Goal: Information Seeking & Learning: Learn about a topic

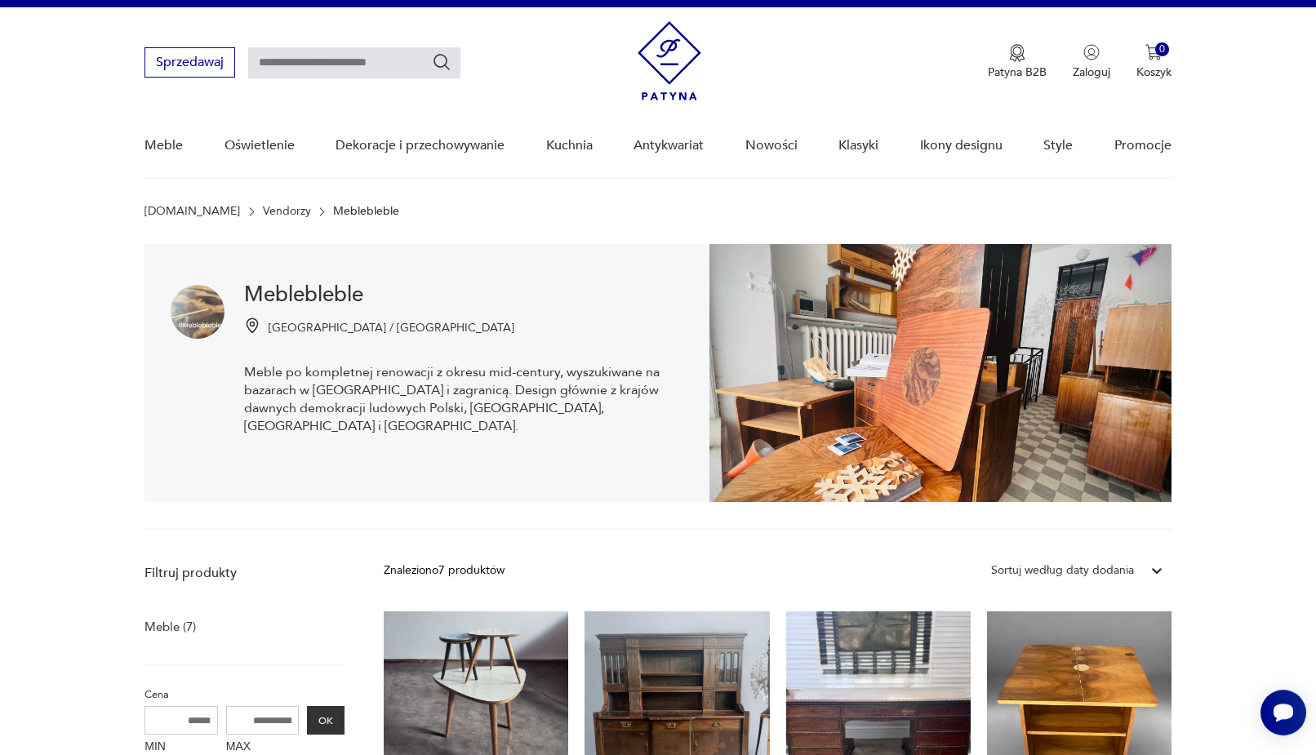
scroll to position [26, 0]
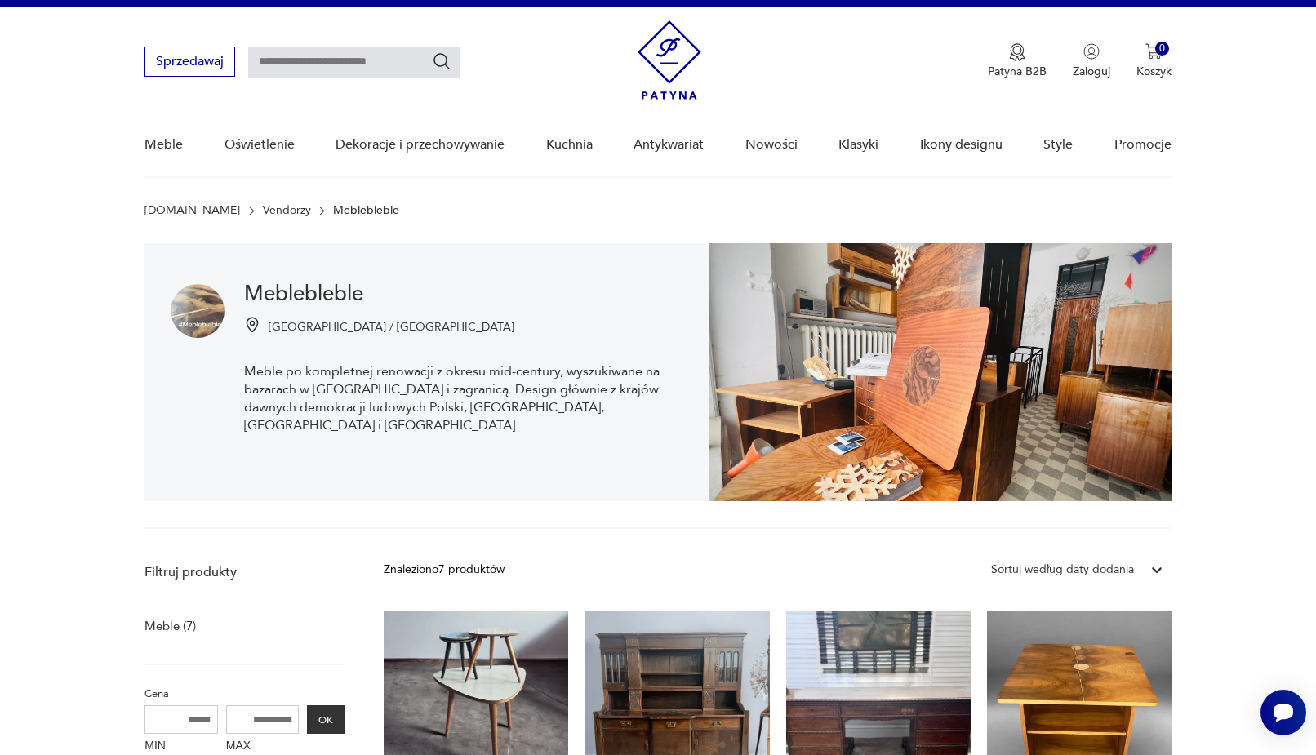
click at [333, 211] on p "Meblebleble" at bounding box center [366, 210] width 66 height 13
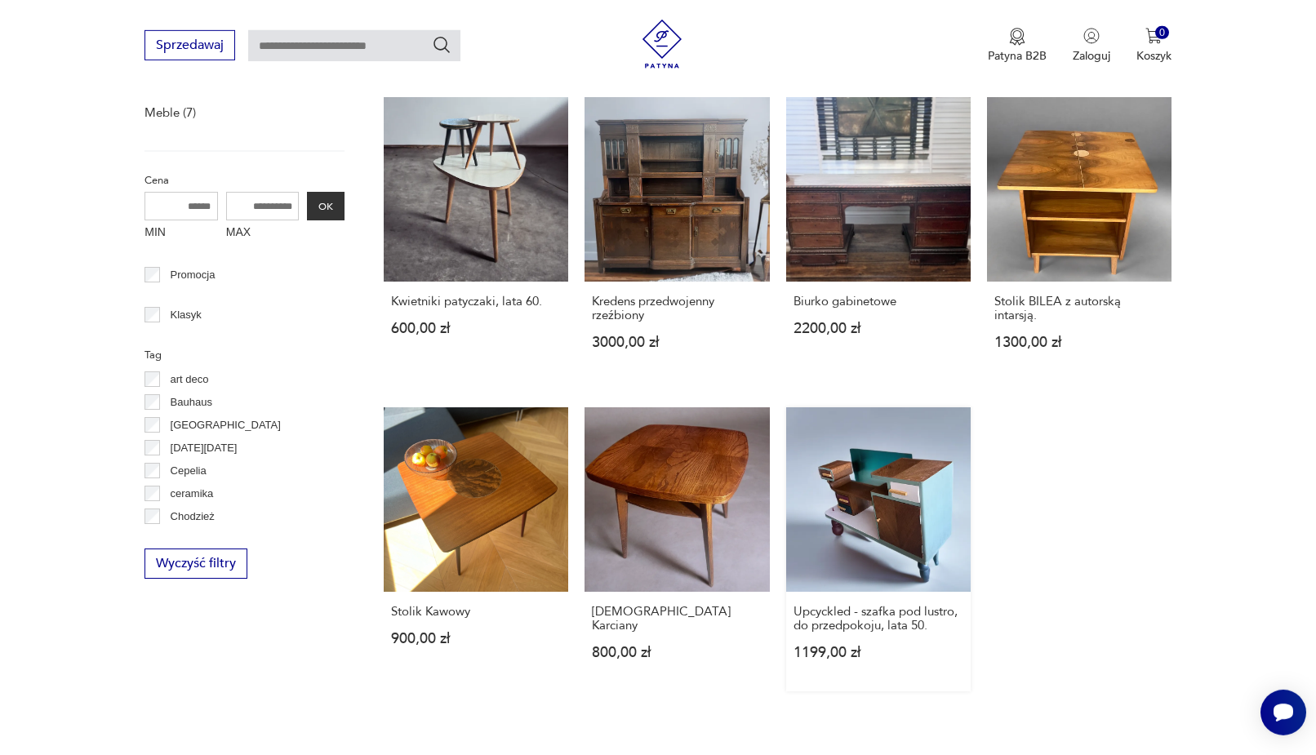
scroll to position [539, 0]
click at [703, 480] on link "[DEMOGRAPHIC_DATA] Karciany 800,00 zł" at bounding box center [677, 550] width 184 height 284
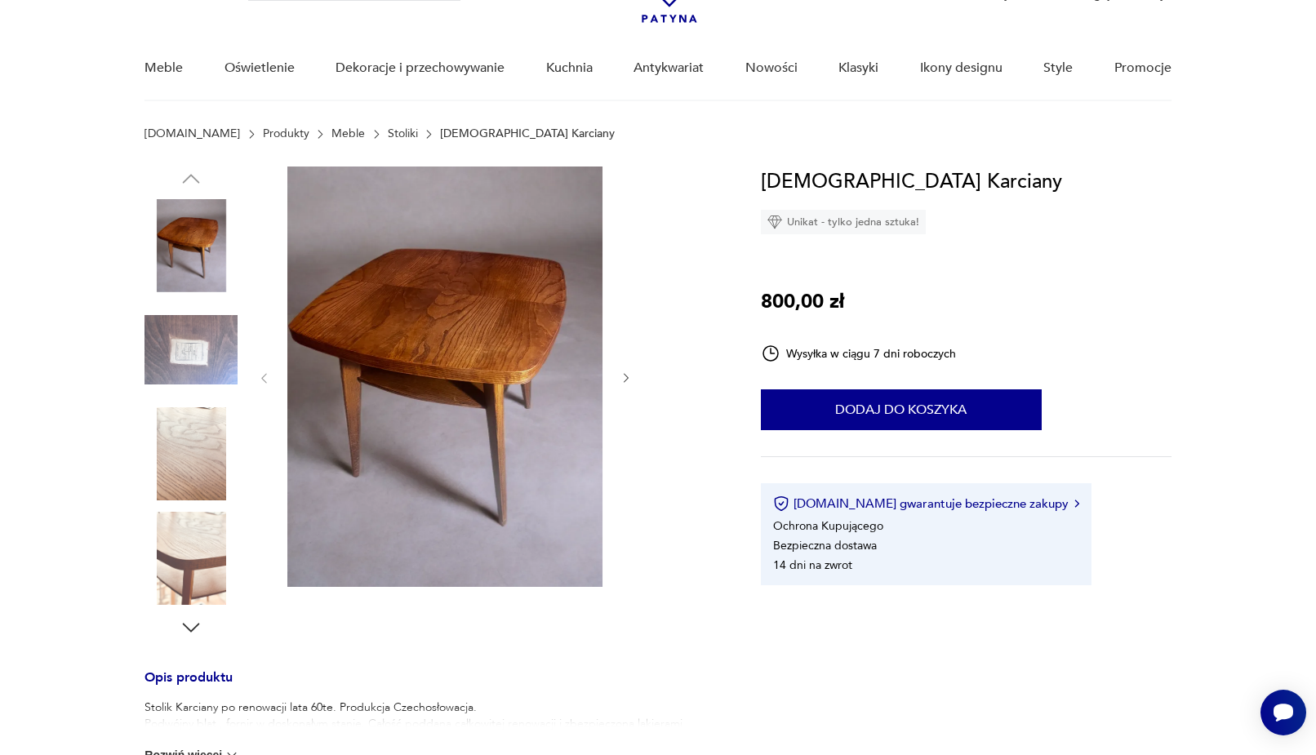
click at [622, 377] on icon "button" at bounding box center [627, 378] width 14 height 14
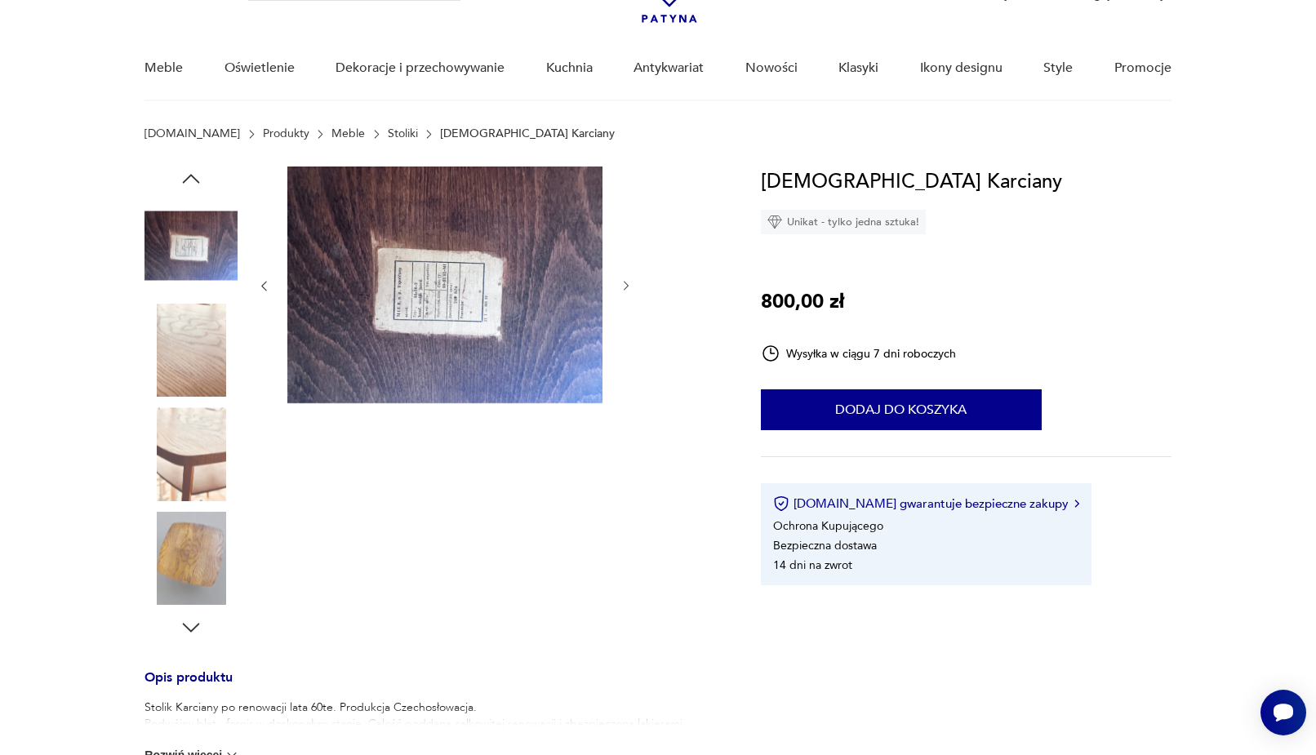
drag, startPoint x: 625, startPoint y: 276, endPoint x: 626, endPoint y: 284, distance: 8.3
click at [626, 284] on div at bounding box center [445, 286] width 376 height 239
click at [626, 284] on icon "button" at bounding box center [626, 287] width 5 height 10
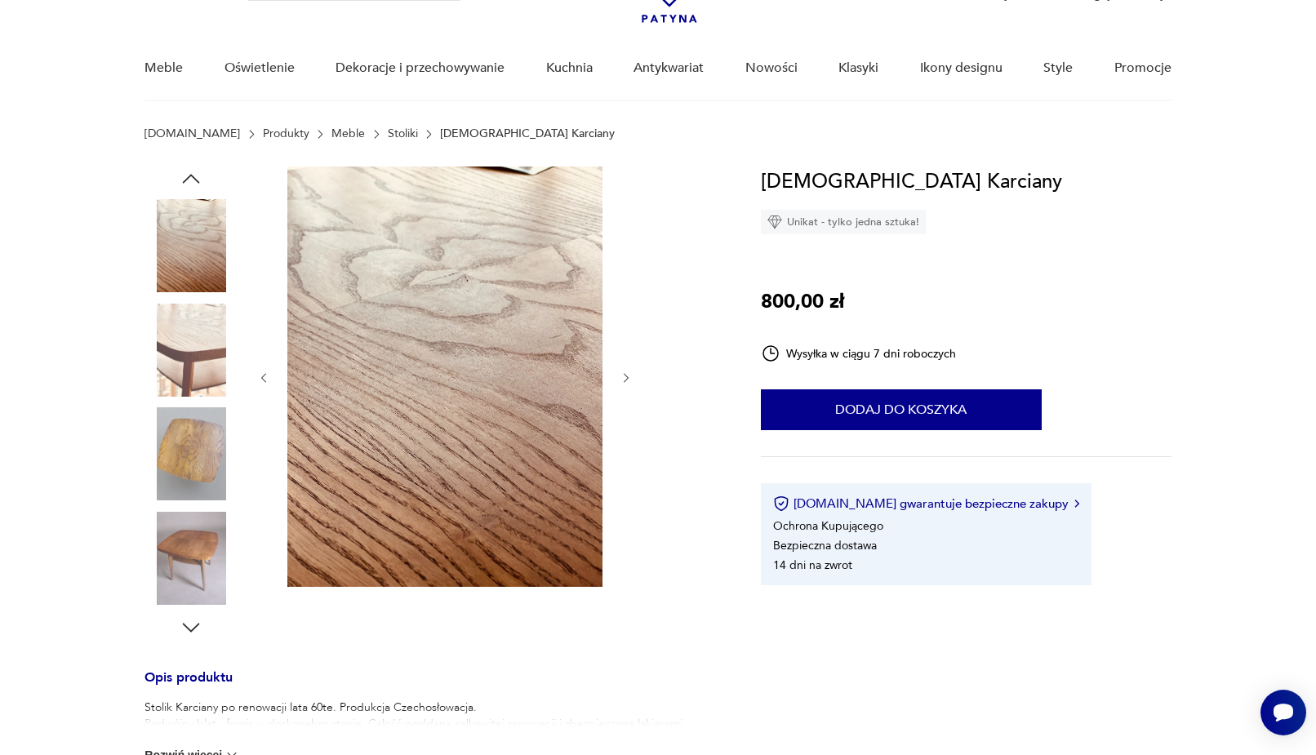
click at [628, 380] on icon "button" at bounding box center [627, 378] width 14 height 14
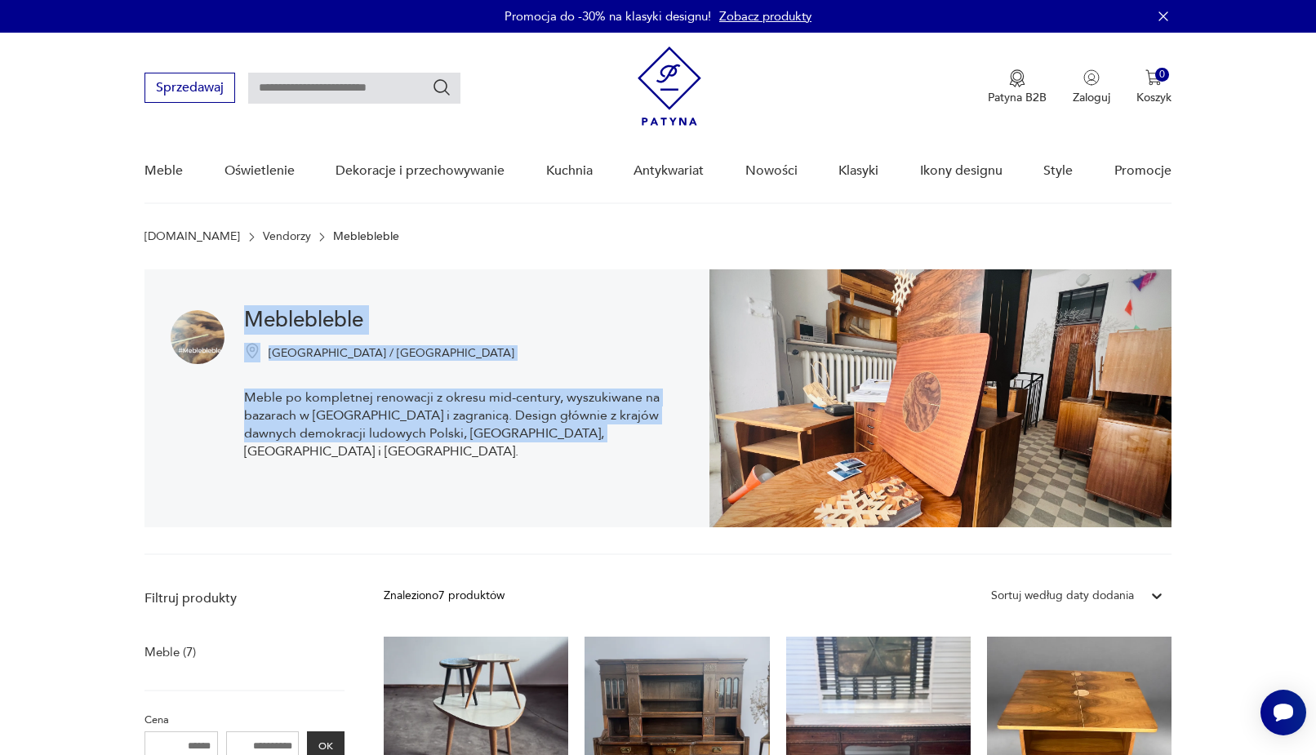
drag, startPoint x: 601, startPoint y: 433, endPoint x: 243, endPoint y: 313, distance: 376.9
click at [243, 313] on div "Meblebleble Warszawa / Szczecin Meble po kompletnej renowacji z okresu mid-cent…" at bounding box center [426, 398] width 565 height 258
copy div "Meblebleble Warszawa / Szczecin Meble po kompletnej renowacji z okresu mid-cent…"
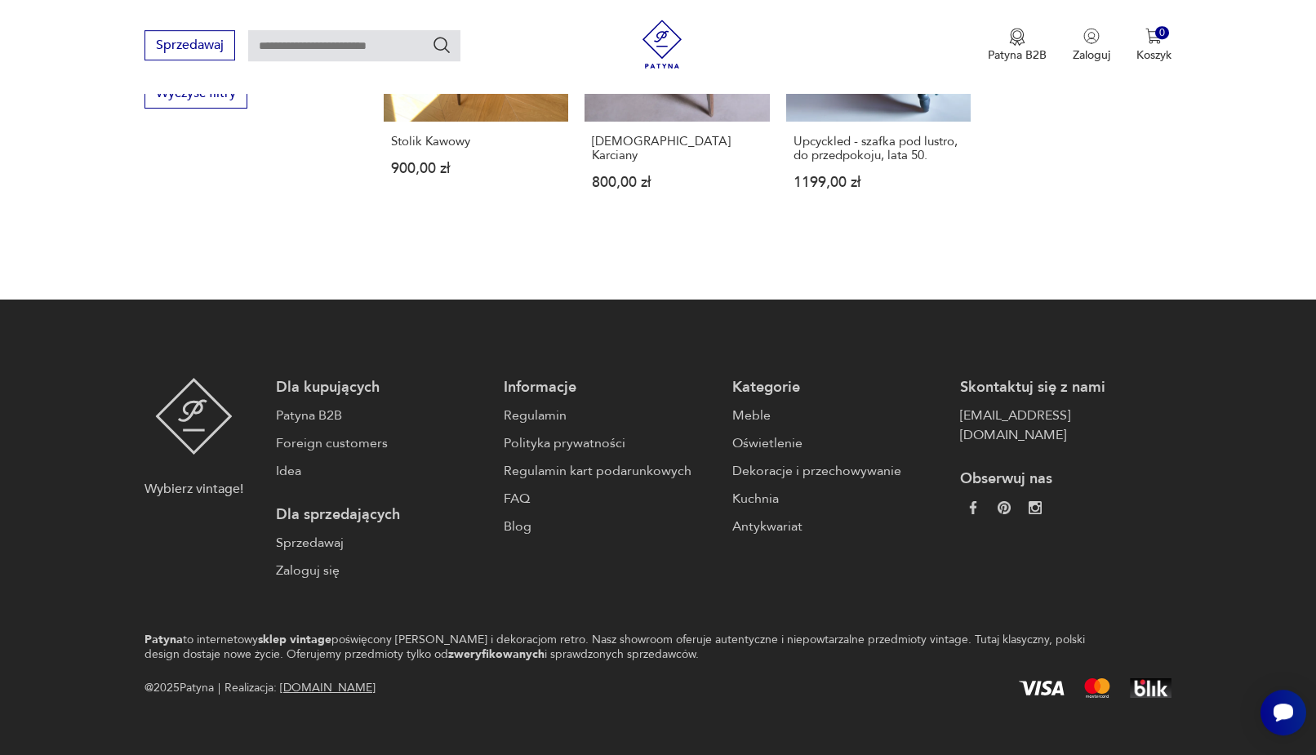
scroll to position [1031, 0]
